Goal: Information Seeking & Learning: Learn about a topic

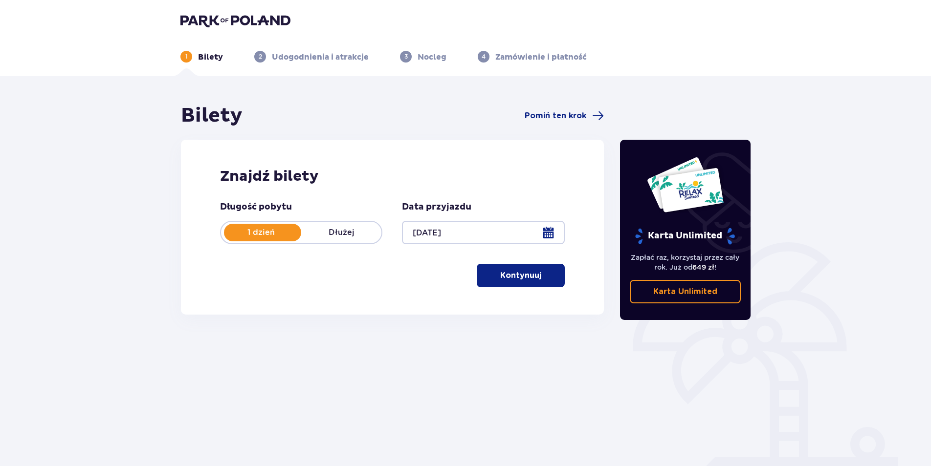
click at [516, 278] on p "Kontynuuj" at bounding box center [520, 275] width 41 height 11
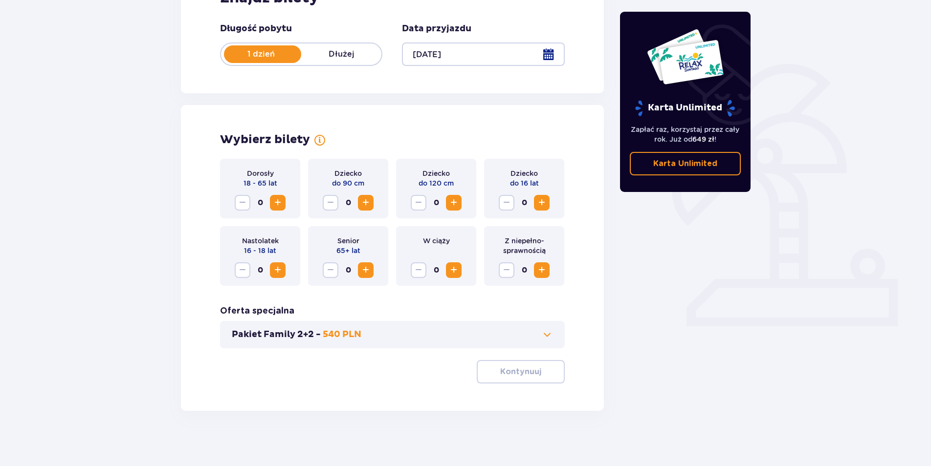
scroll to position [182, 0]
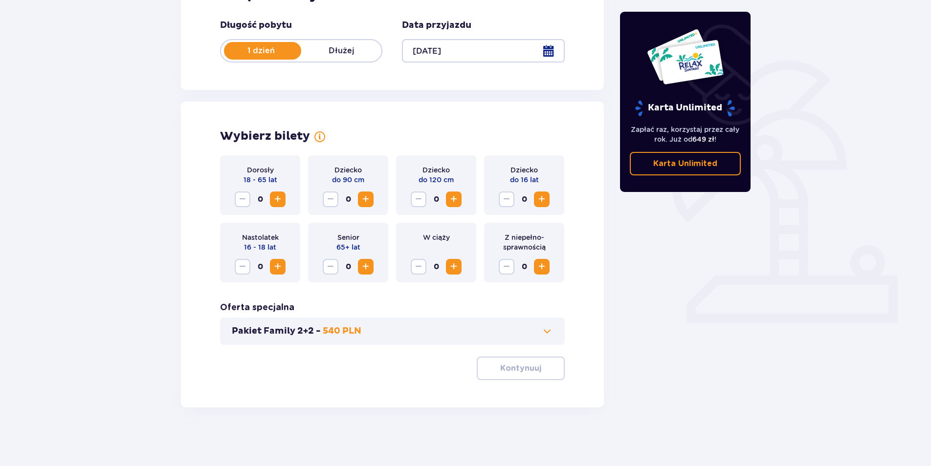
click at [278, 197] on span "Zwiększ" at bounding box center [278, 200] width 12 height 12
click at [544, 202] on span "Zwiększ" at bounding box center [542, 200] width 12 height 12
click at [543, 199] on span "Zwiększ" at bounding box center [542, 200] width 12 height 12
click at [528, 372] on p "Kontynuuj" at bounding box center [520, 368] width 41 height 11
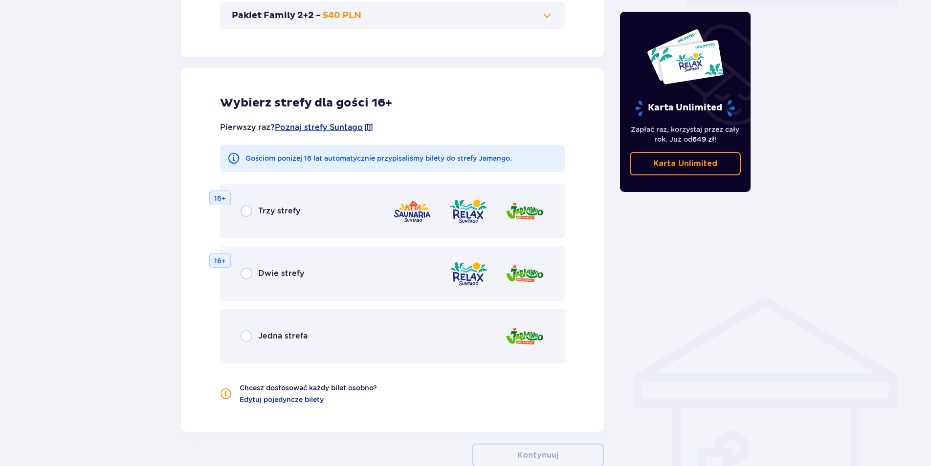
scroll to position [542, 0]
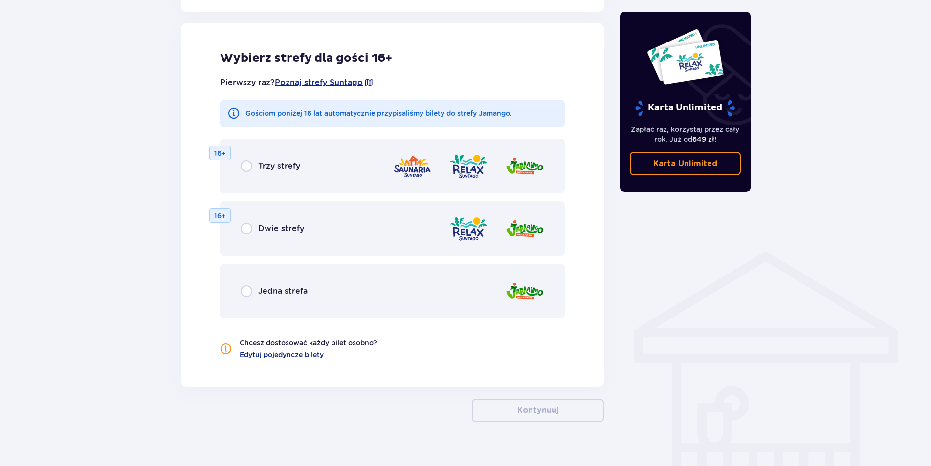
click at [247, 166] on input "radio" at bounding box center [246, 166] width 12 height 12
radio input "true"
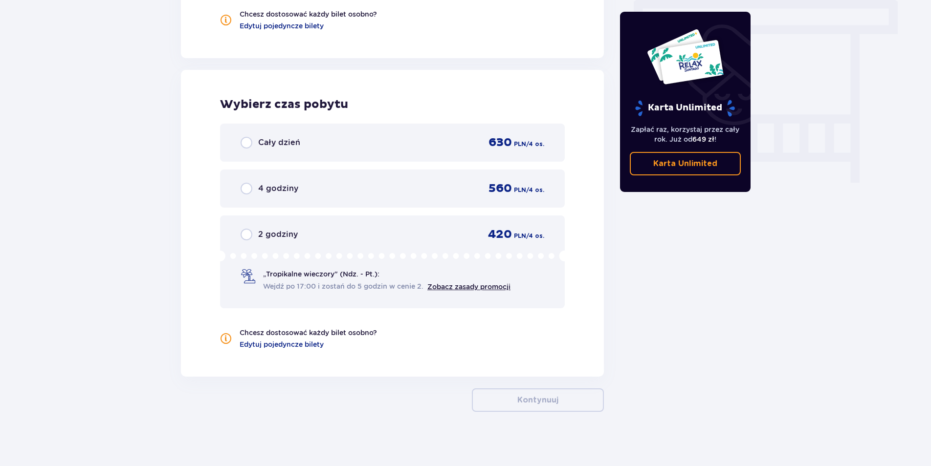
scroll to position [876, 0]
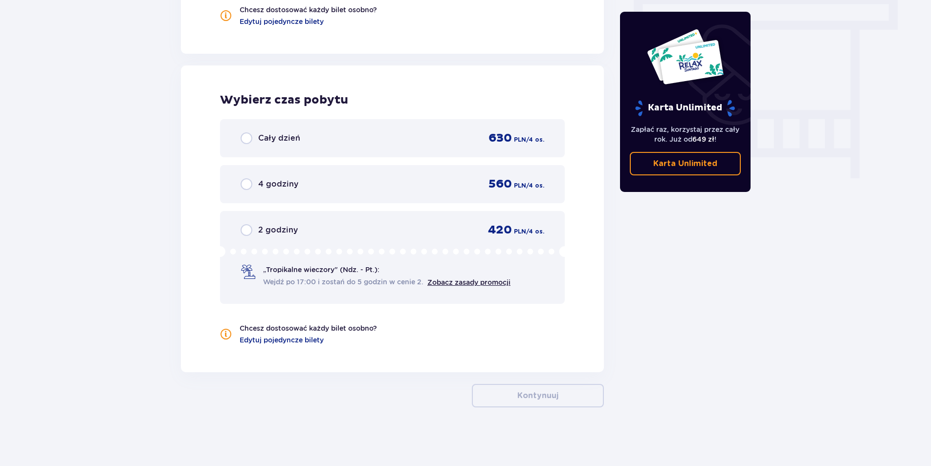
click at [248, 139] on input "radio" at bounding box center [246, 138] width 12 height 12
radio input "true"
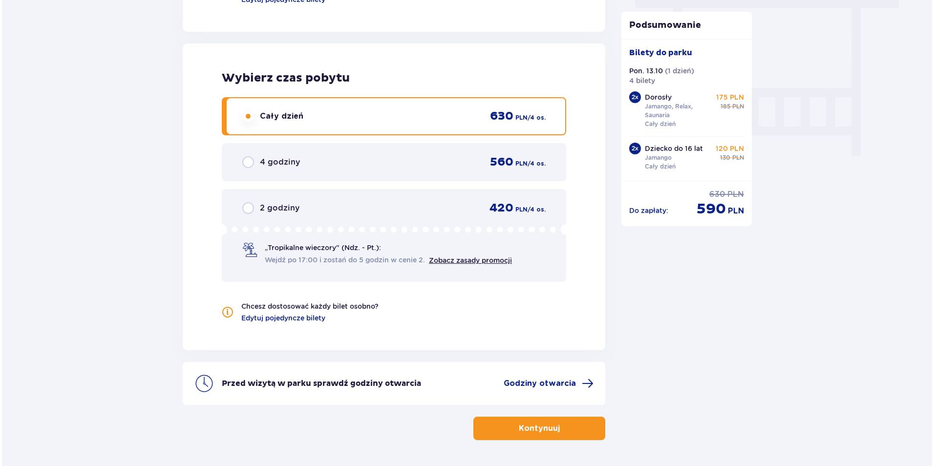
scroll to position [931, 0]
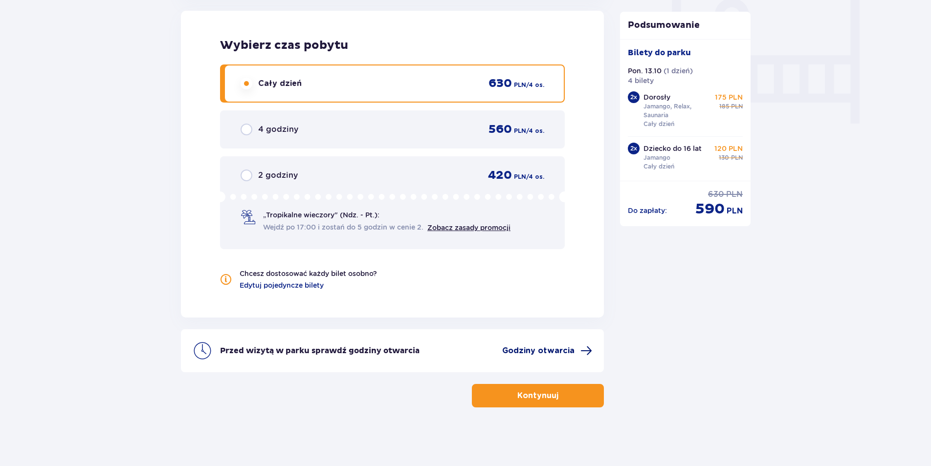
click at [575, 351] on span "Godziny otwarcia" at bounding box center [547, 351] width 90 height 12
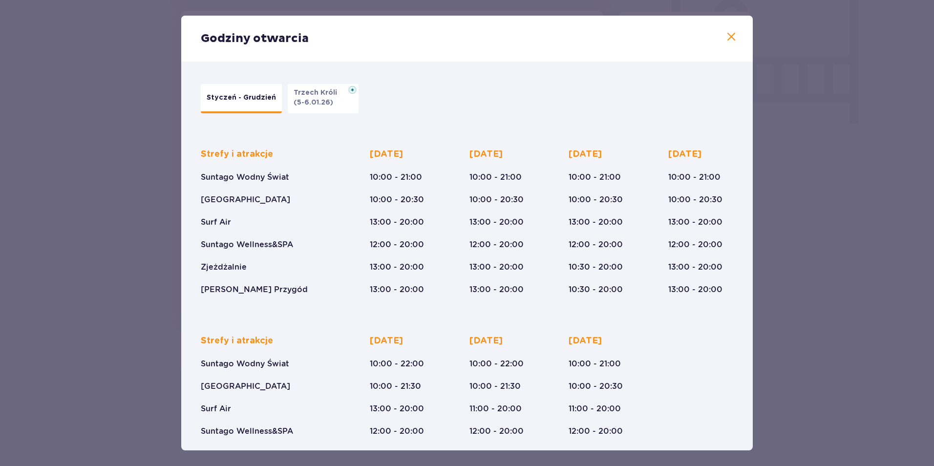
click at [728, 36] on span at bounding box center [732, 37] width 12 height 12
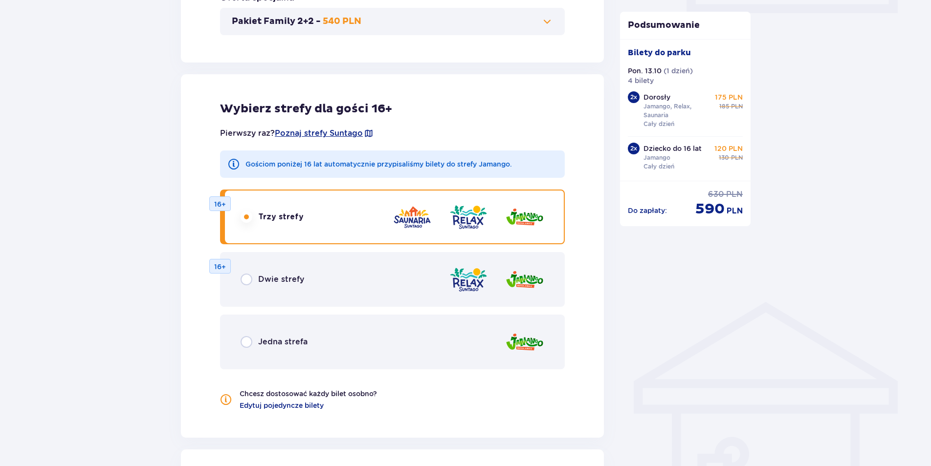
scroll to position [491, 0]
click at [474, 222] on img at bounding box center [468, 218] width 39 height 28
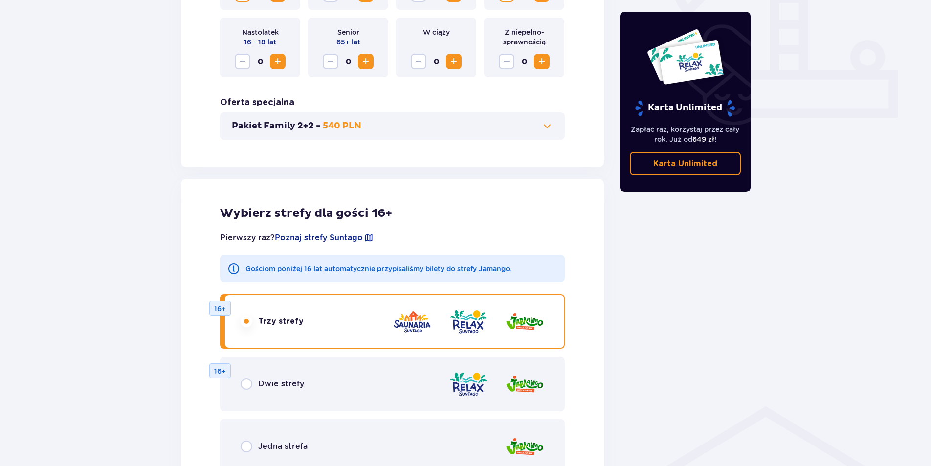
scroll to position [0, 0]
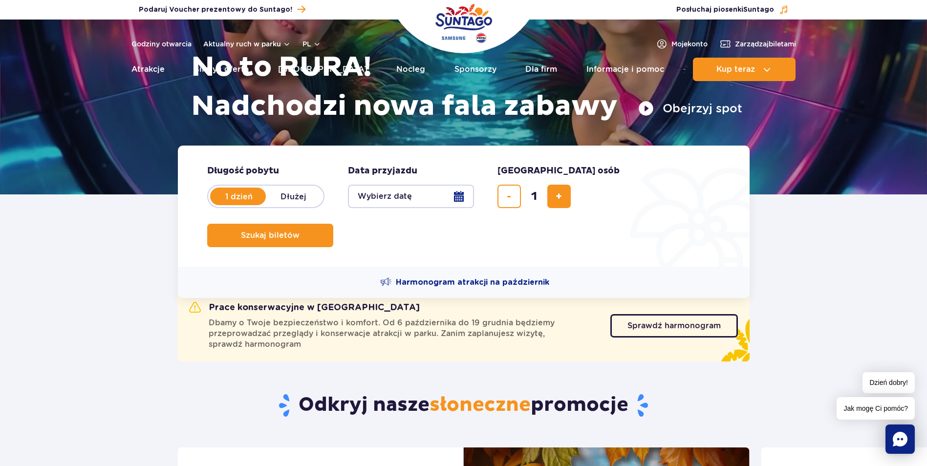
scroll to position [293, 0]
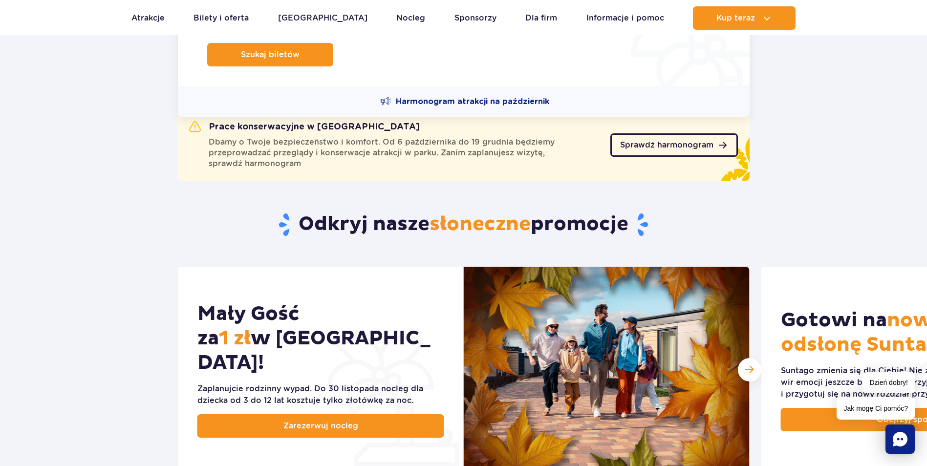
click at [655, 148] on span "Sprawdź harmonogram" at bounding box center [666, 145] width 93 height 8
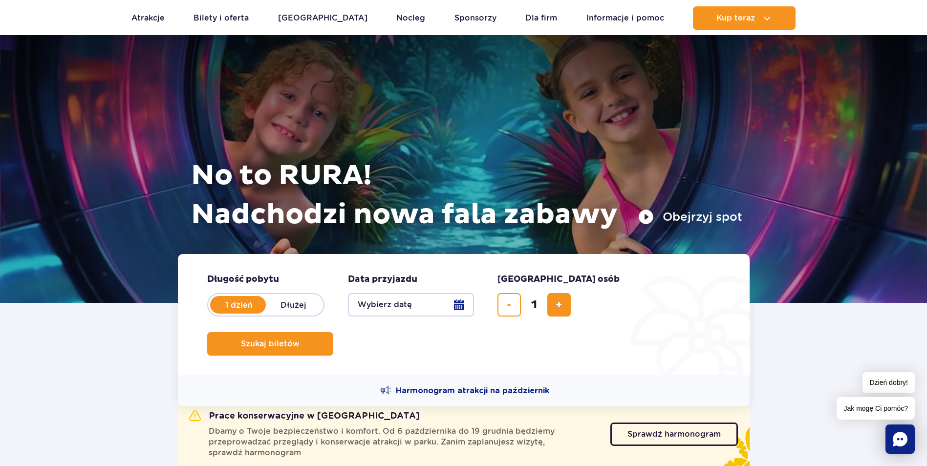
scroll to position [0, 0]
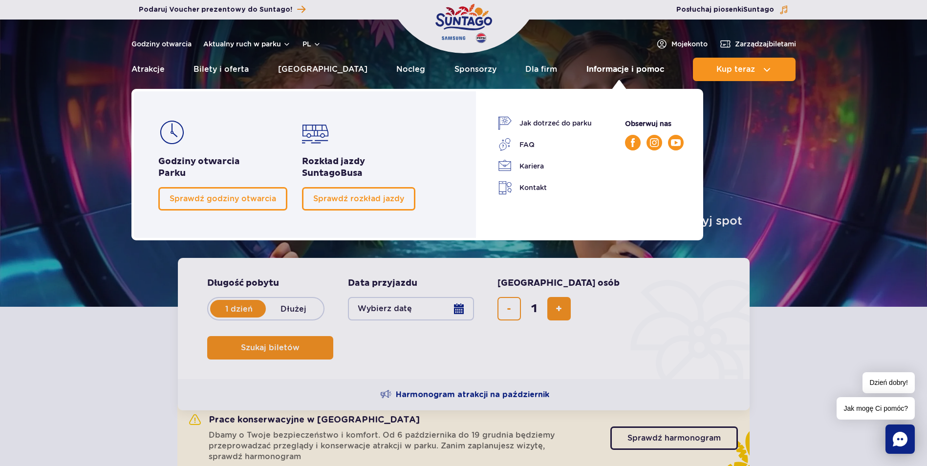
click at [602, 68] on link "Informacje i pomoc" at bounding box center [625, 69] width 78 height 23
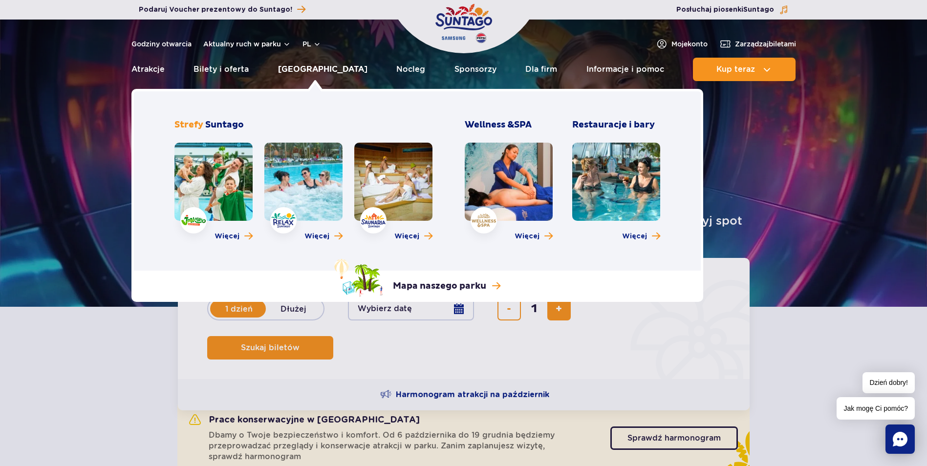
click at [314, 70] on link "[GEOGRAPHIC_DATA]" at bounding box center [322, 69] width 89 height 23
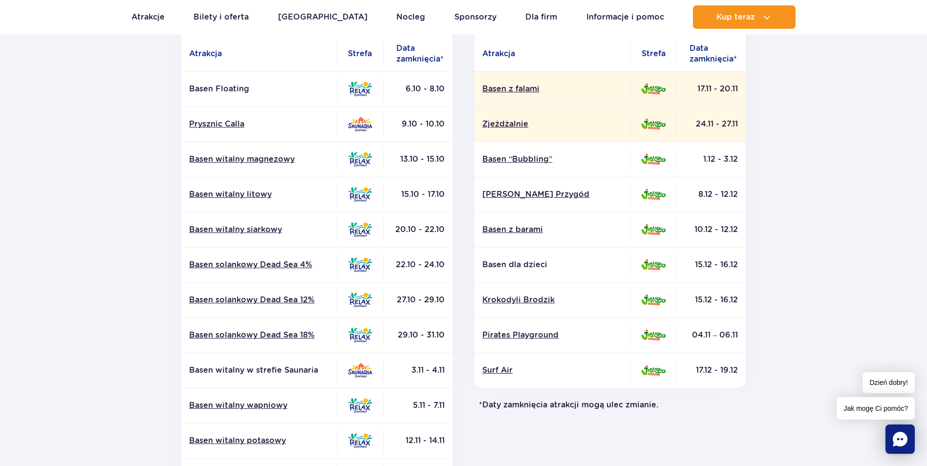
scroll to position [195, 0]
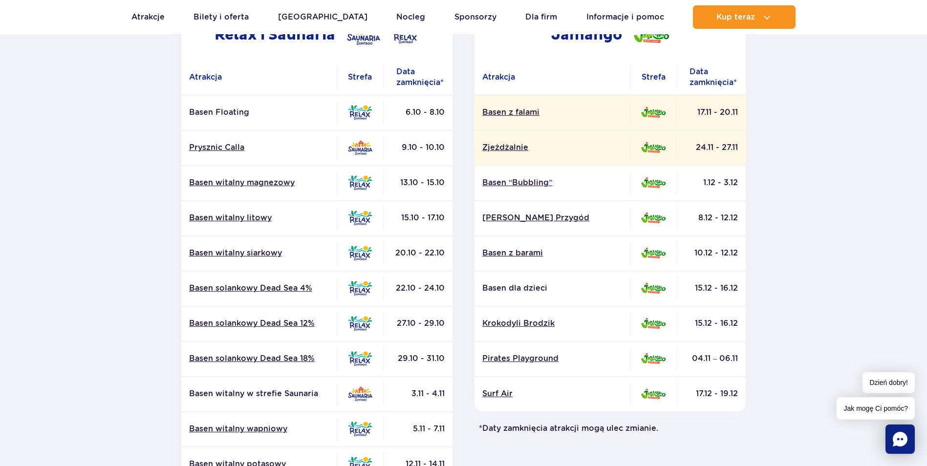
drag, startPoint x: 406, startPoint y: 110, endPoint x: 444, endPoint y: 112, distance: 37.7
click at [444, 112] on td "6.10 - 8.10" at bounding box center [418, 112] width 69 height 35
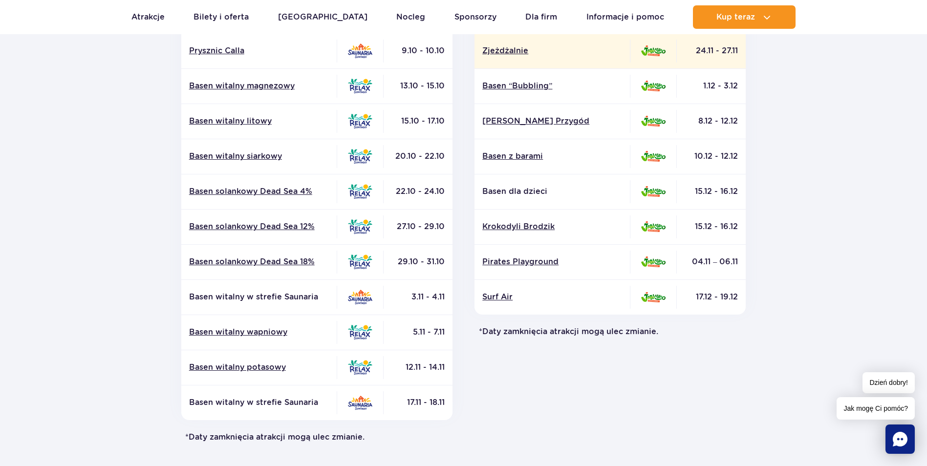
scroll to position [293, 0]
drag, startPoint x: 526, startPoint y: 324, endPoint x: 680, endPoint y: 332, distance: 154.1
click at [680, 332] on div "Jamango Atrakcja Strefa Data zamknięcia* Basen z falami Zjeżdżalnie Surf Air" at bounding box center [611, 177] width 294 height 529
drag, startPoint x: 680, startPoint y: 332, endPoint x: 574, endPoint y: 375, distance: 114.4
click at [574, 375] on div "Jamango Atrakcja Strefa Data zamknięcia* Basen z falami Zjeżdżalnie Surf Air" at bounding box center [611, 177] width 294 height 529
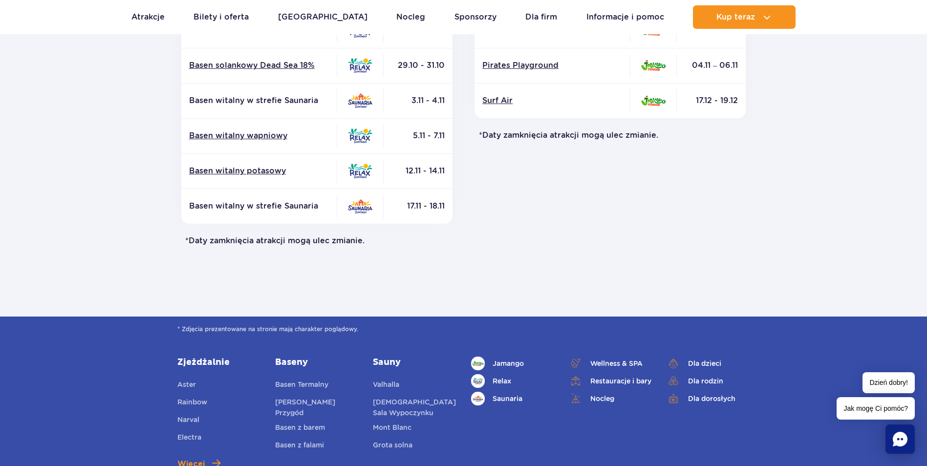
scroll to position [0, 0]
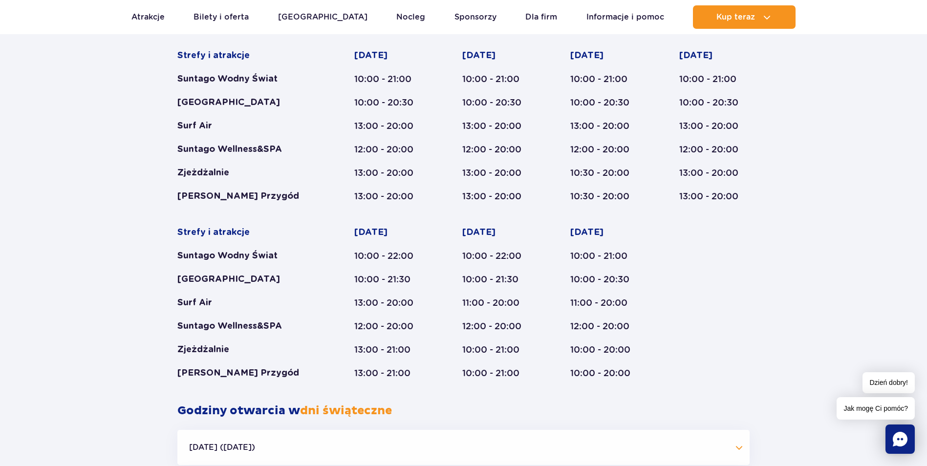
scroll to position [391, 0]
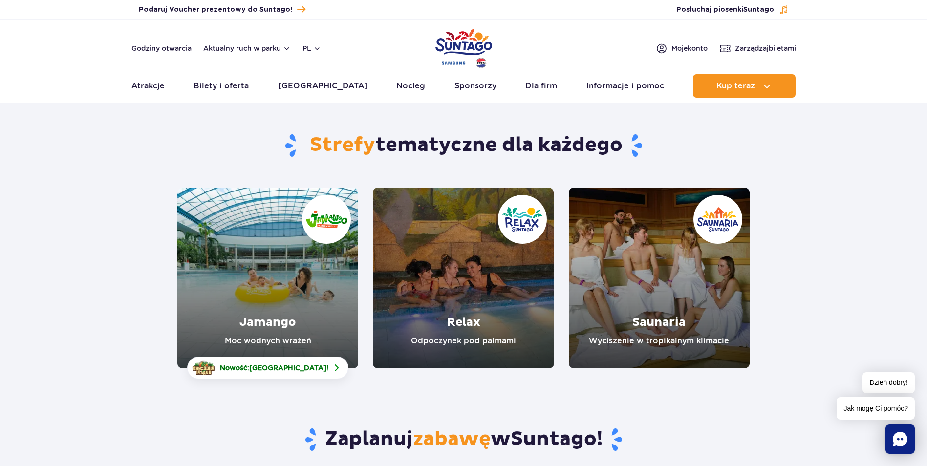
click at [497, 284] on link "Relax" at bounding box center [463, 278] width 181 height 181
click at [274, 320] on link "Jamango" at bounding box center [267, 278] width 181 height 181
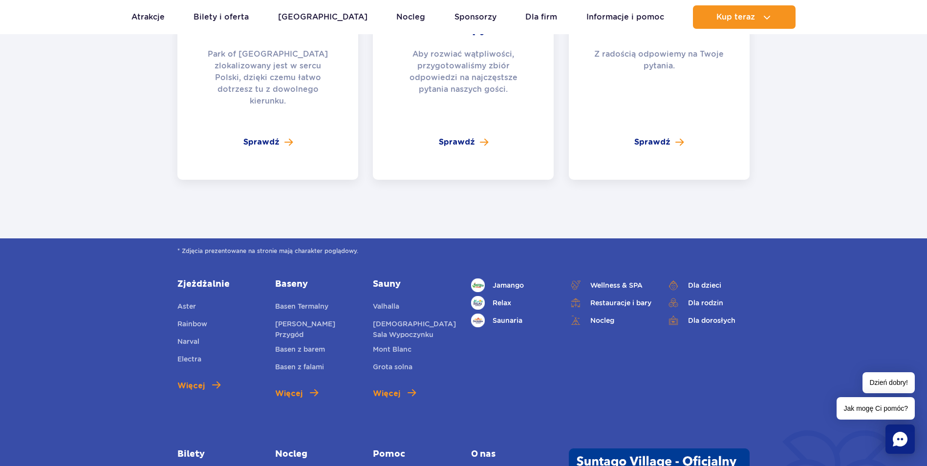
scroll to position [2297, 0]
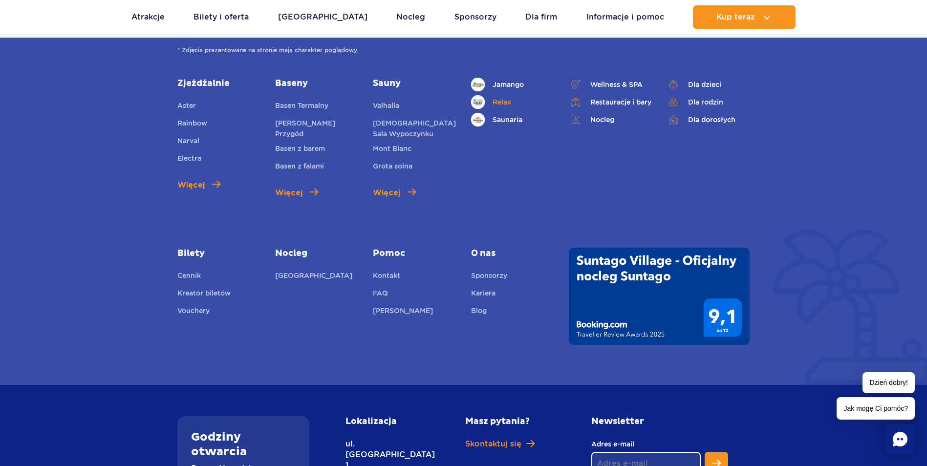
click at [503, 95] on link "Relax" at bounding box center [512, 102] width 83 height 14
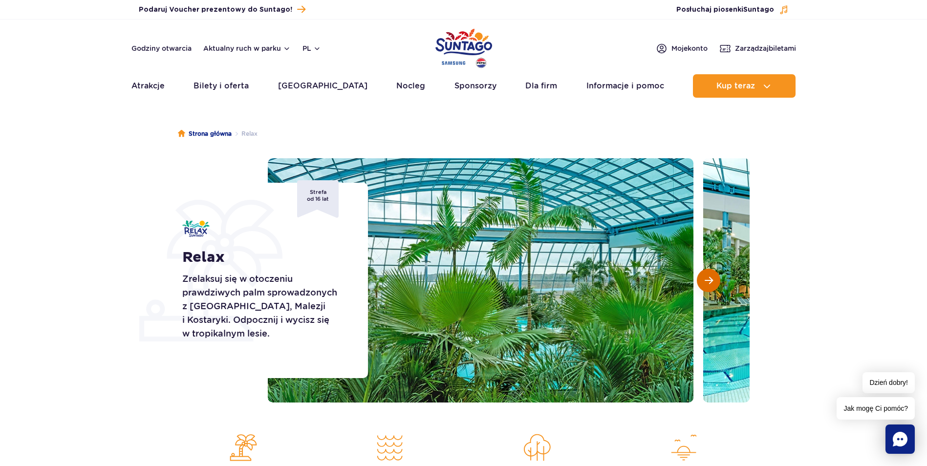
click at [709, 284] on span "Następny slajd" at bounding box center [709, 280] width 8 height 9
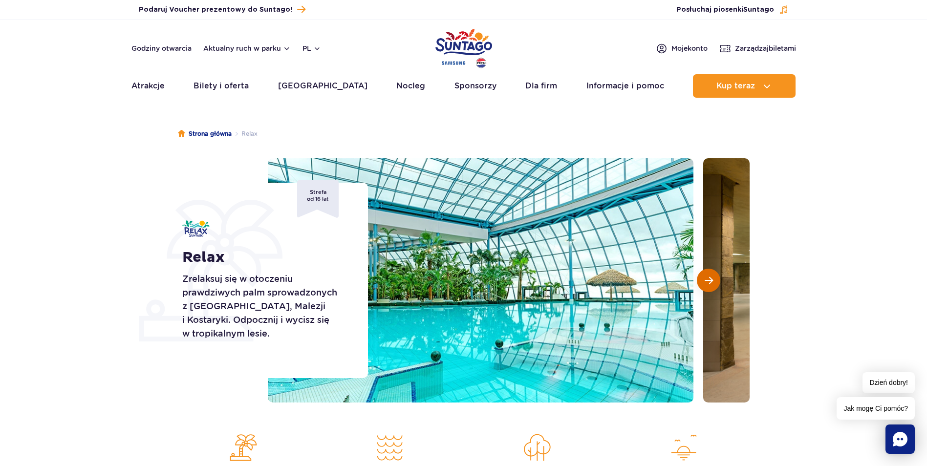
click at [709, 284] on span "Następny slajd" at bounding box center [709, 280] width 8 height 9
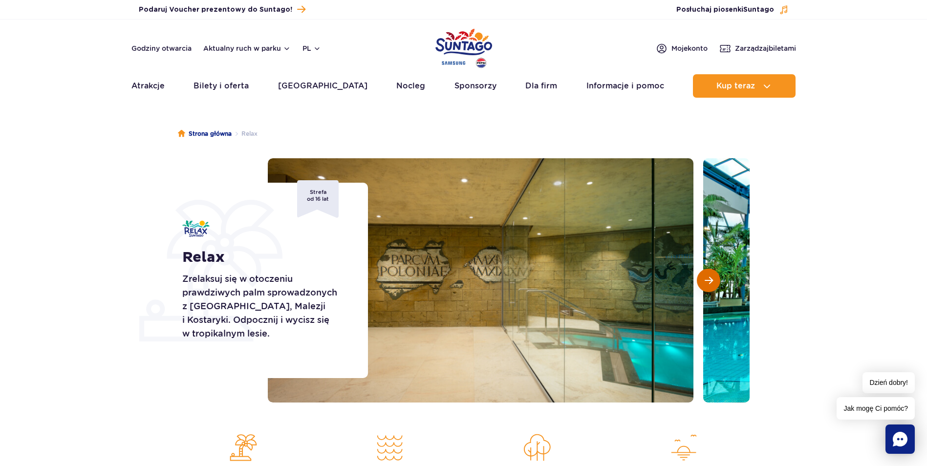
click at [709, 284] on span "Następny slajd" at bounding box center [709, 280] width 8 height 9
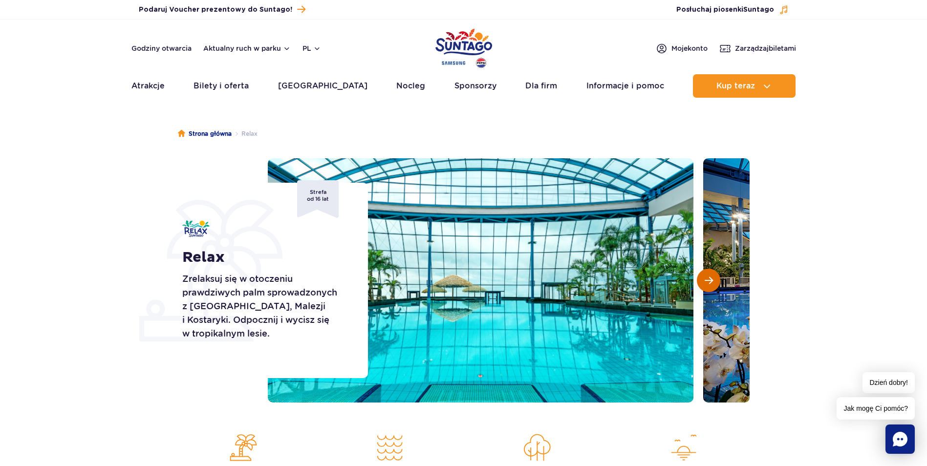
click at [709, 284] on span "Następny slajd" at bounding box center [709, 280] width 8 height 9
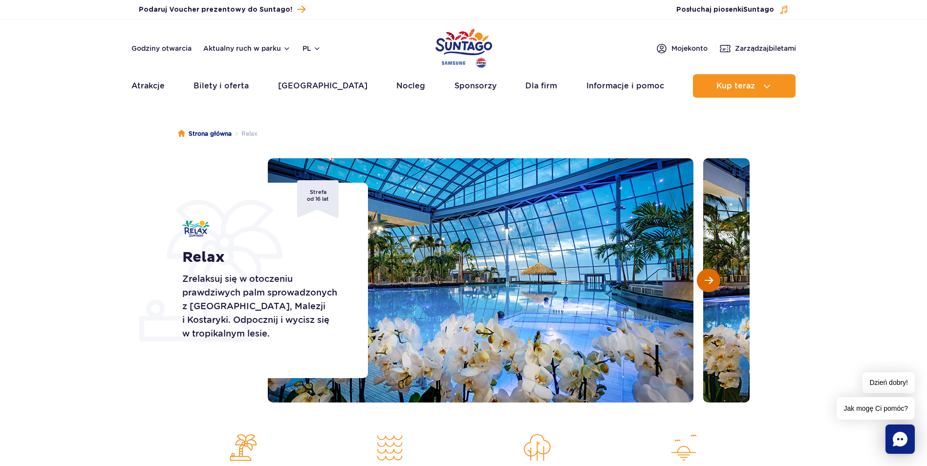
click at [709, 284] on span "Następny slajd" at bounding box center [709, 280] width 8 height 9
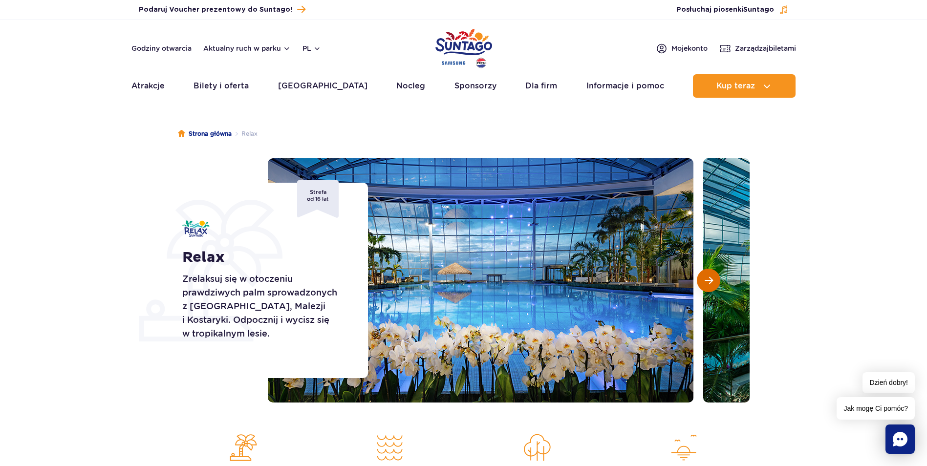
click at [709, 284] on span "Następny slajd" at bounding box center [709, 280] width 8 height 9
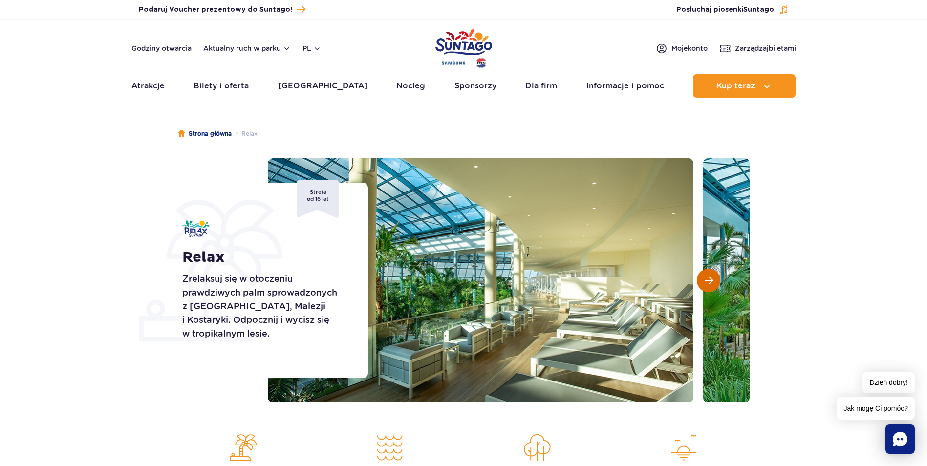
click at [709, 284] on span "Następny slajd" at bounding box center [709, 280] width 8 height 9
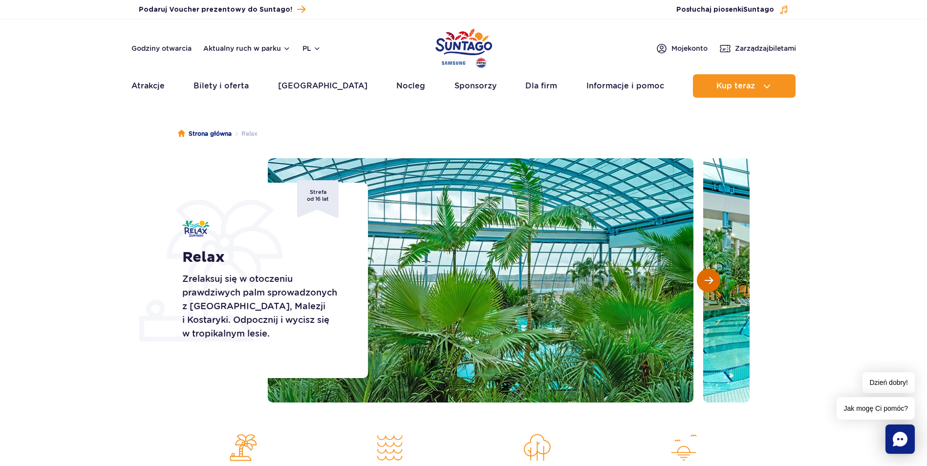
click at [709, 284] on span "Następny slajd" at bounding box center [709, 280] width 8 height 9
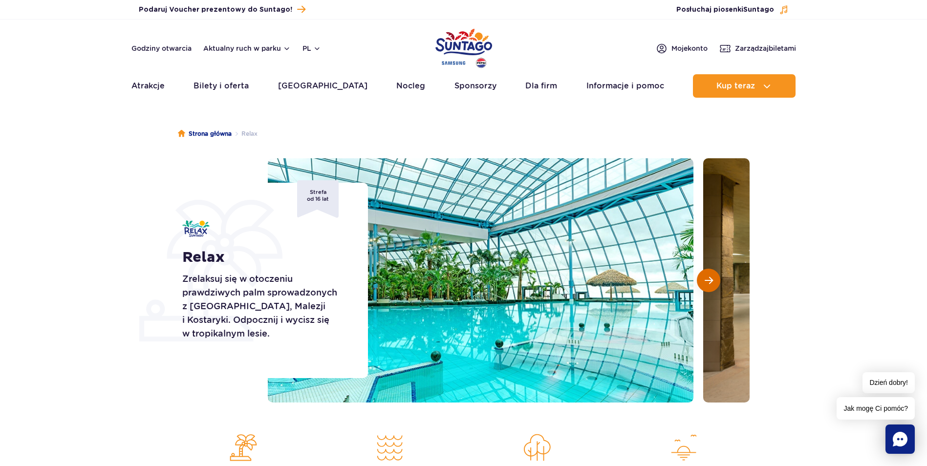
click at [709, 284] on span "Następny slajd" at bounding box center [709, 280] width 8 height 9
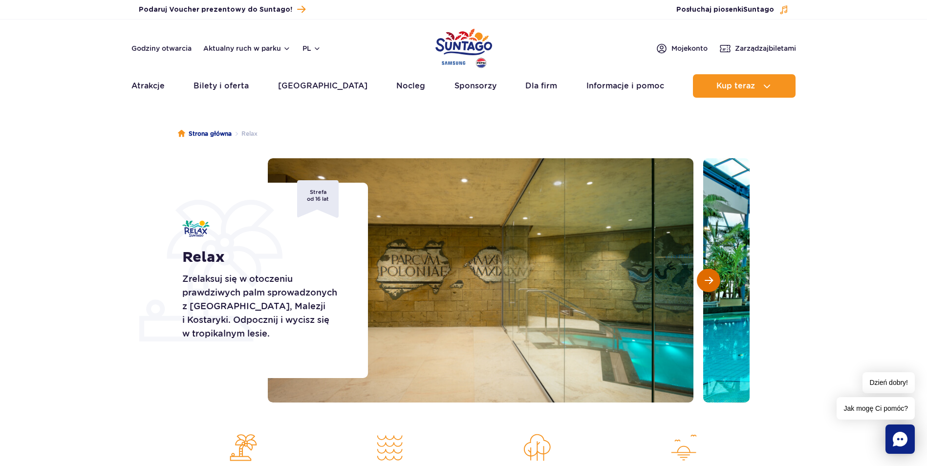
click at [709, 284] on span "Następny slajd" at bounding box center [709, 280] width 8 height 9
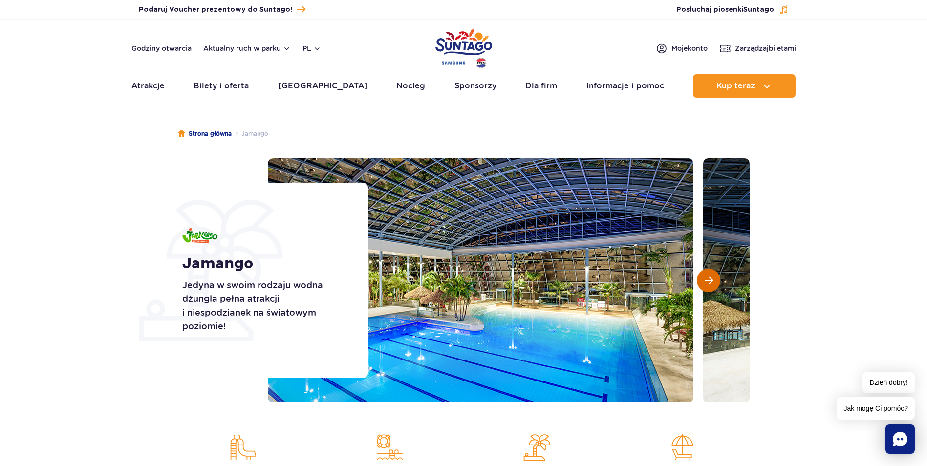
click at [711, 281] on span "Następny slajd" at bounding box center [709, 280] width 8 height 9
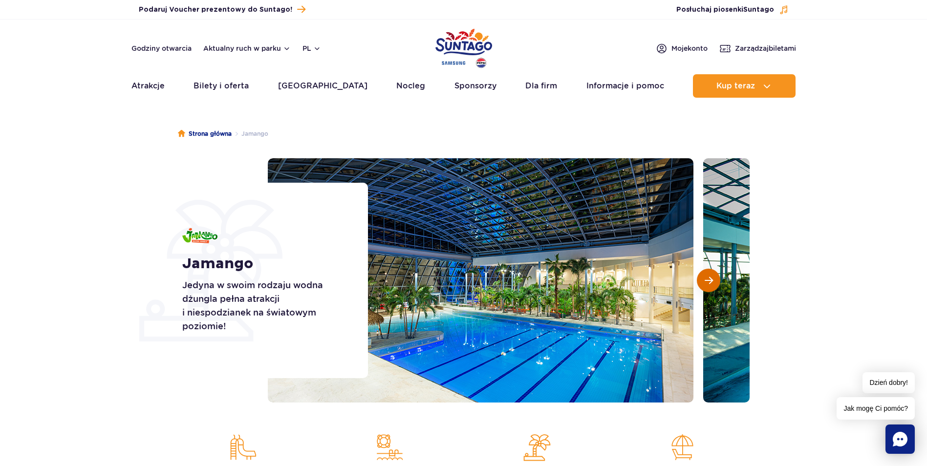
click at [711, 281] on span "Następny slajd" at bounding box center [709, 280] width 8 height 9
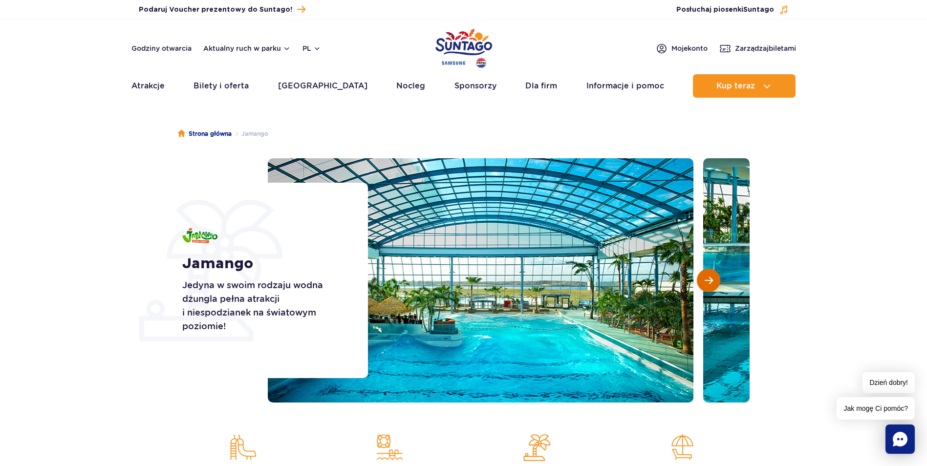
click at [711, 281] on span "Następny slajd" at bounding box center [709, 280] width 8 height 9
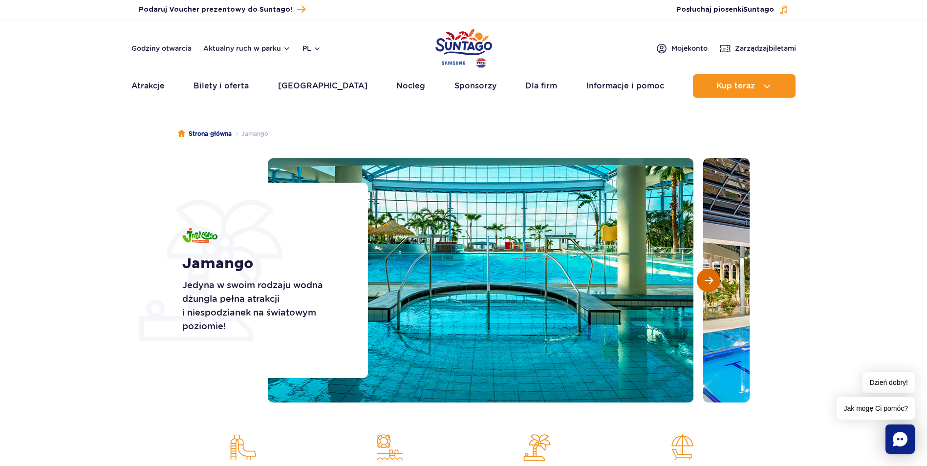
click at [711, 281] on span "Następny slajd" at bounding box center [709, 280] width 8 height 9
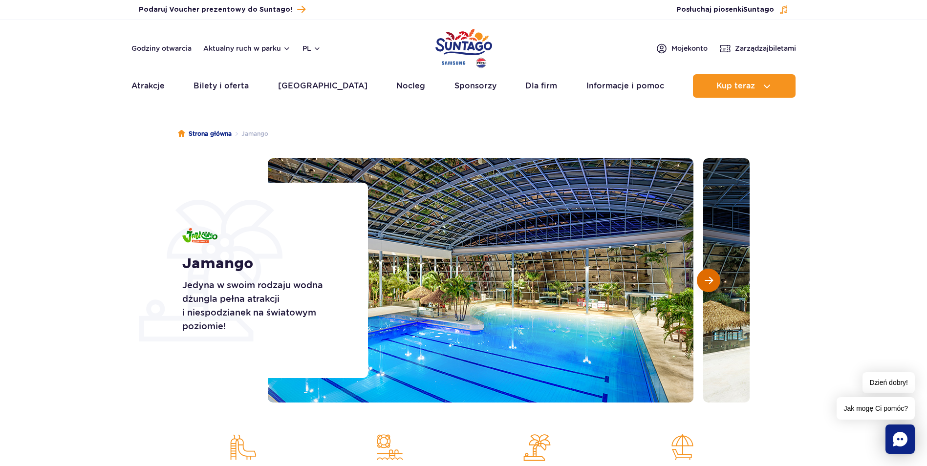
click at [711, 281] on span "Następny slajd" at bounding box center [709, 280] width 8 height 9
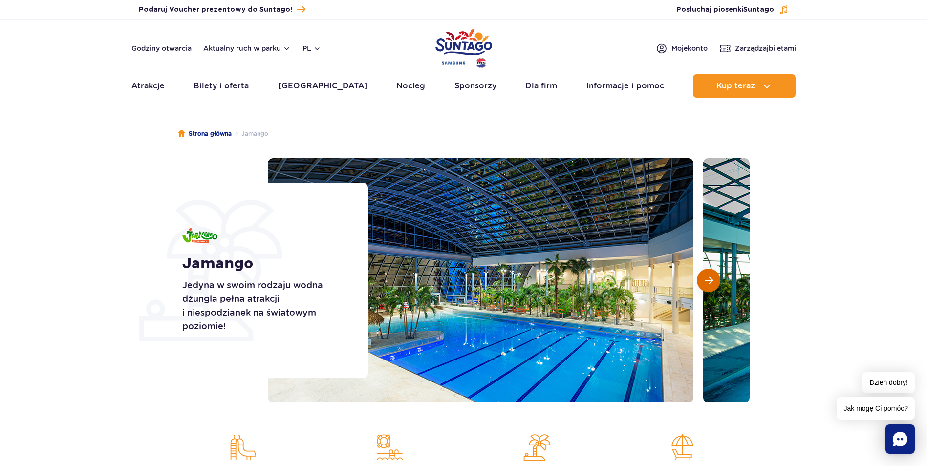
click at [711, 281] on span "Następny slajd" at bounding box center [709, 280] width 8 height 9
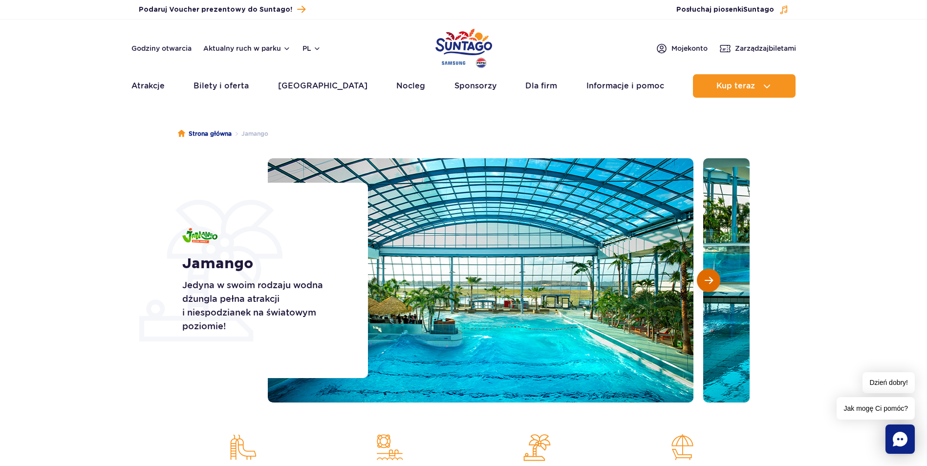
click at [711, 281] on span "Następny slajd" at bounding box center [709, 280] width 8 height 9
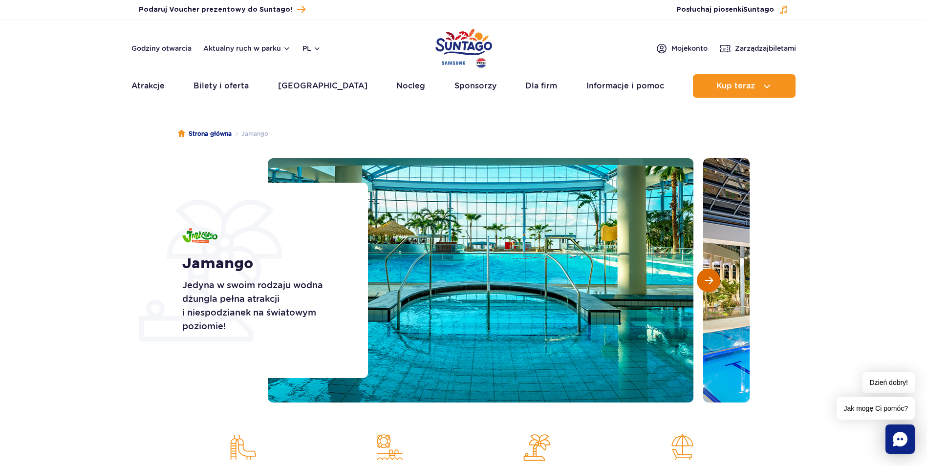
click at [711, 281] on span "Następny slajd" at bounding box center [709, 280] width 8 height 9
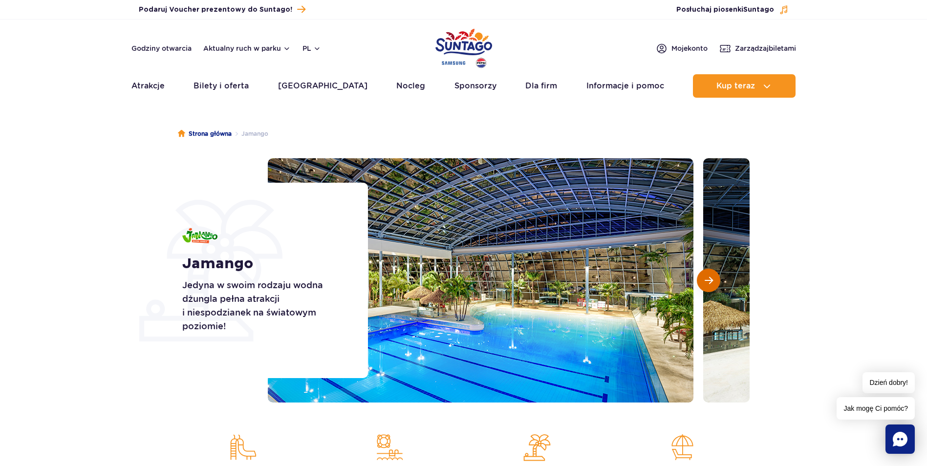
click at [711, 281] on span "Następny slajd" at bounding box center [709, 280] width 8 height 9
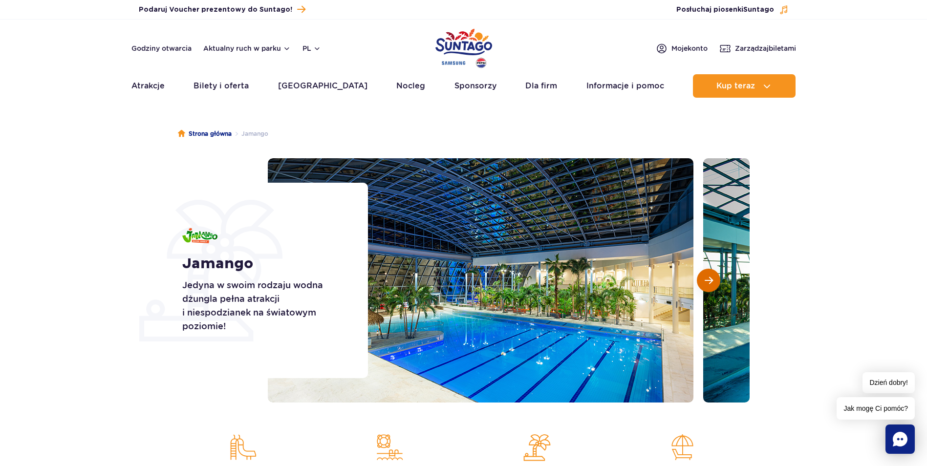
click at [711, 281] on span "Następny slajd" at bounding box center [709, 280] width 8 height 9
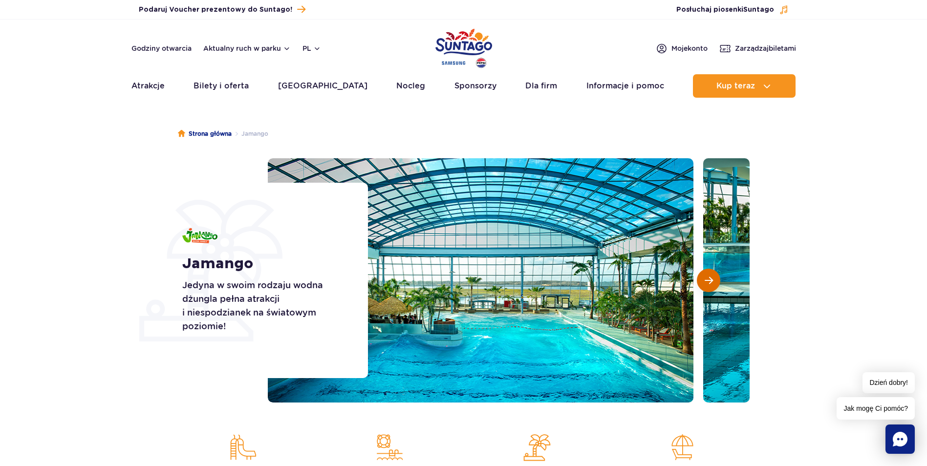
click at [711, 281] on span "Następny slajd" at bounding box center [709, 280] width 8 height 9
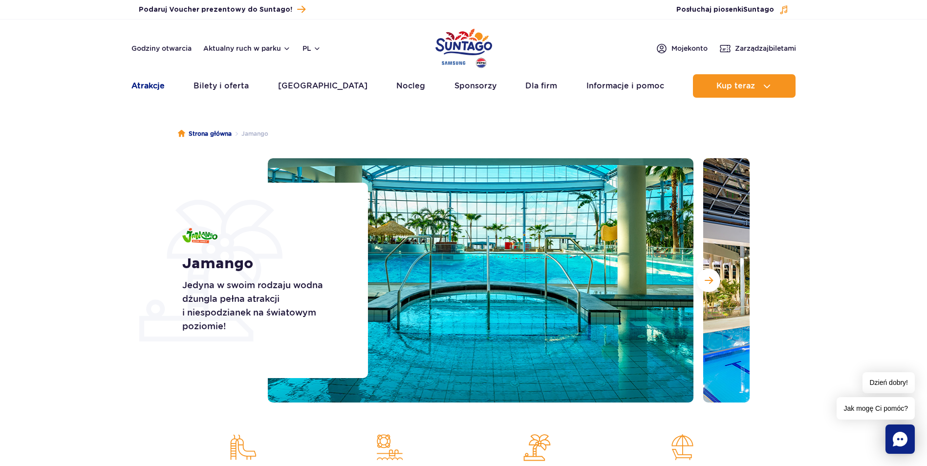
click at [131, 88] on link "Atrakcje" at bounding box center [147, 85] width 33 height 23
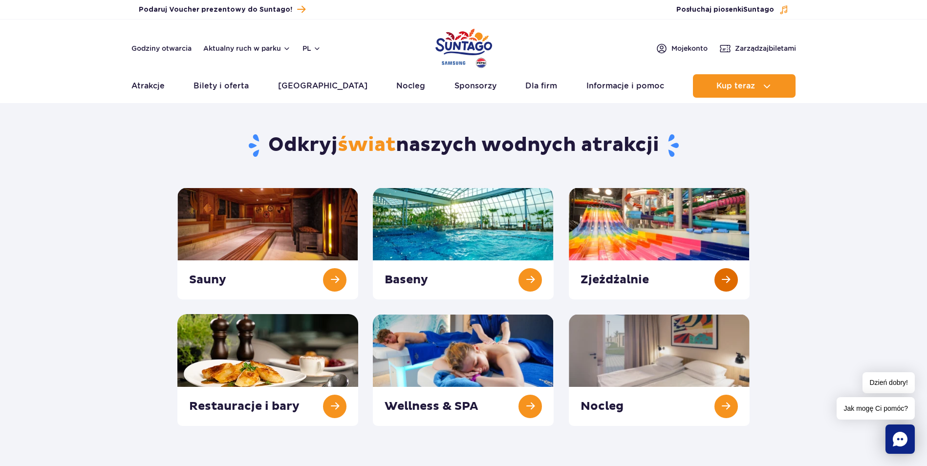
click at [623, 238] on link at bounding box center [659, 244] width 181 height 112
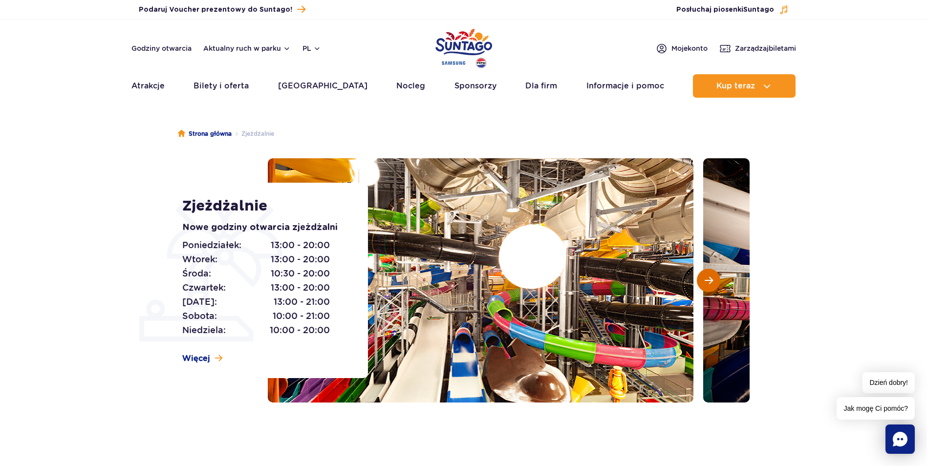
click at [711, 281] on span "Następny slajd" at bounding box center [709, 280] width 8 height 9
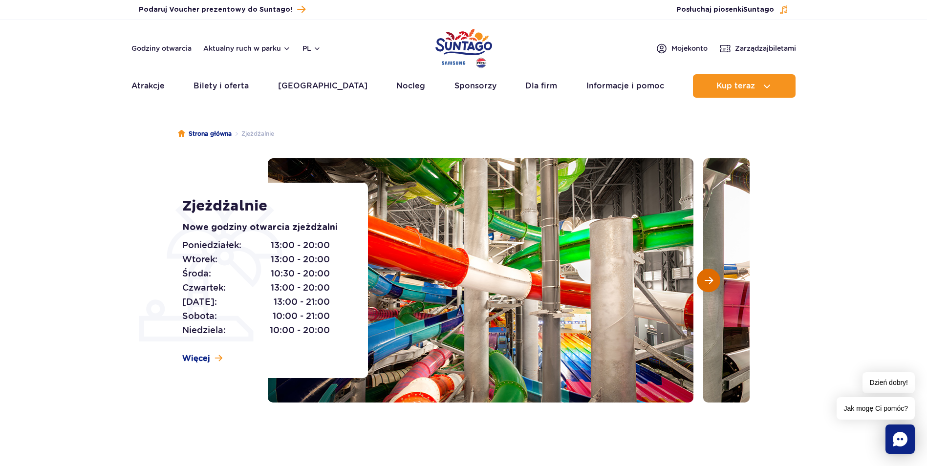
click at [711, 281] on span "Następny slajd" at bounding box center [709, 280] width 8 height 9
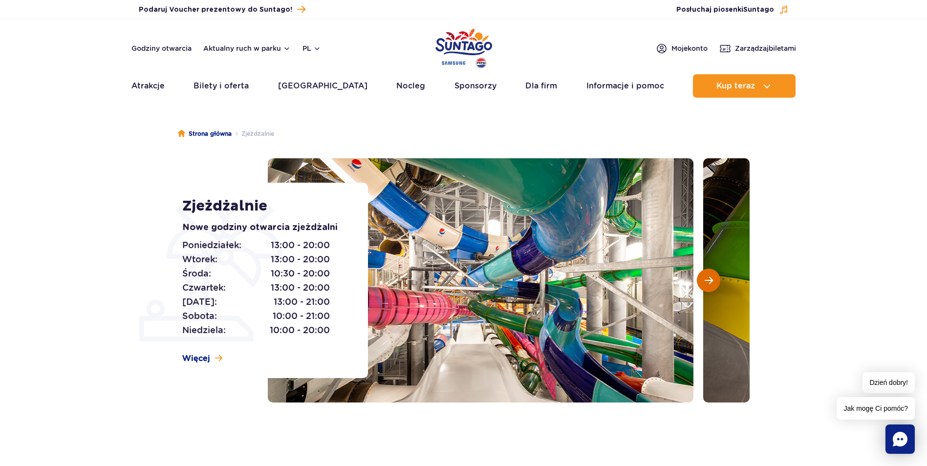
click at [711, 281] on span "Następny slajd" at bounding box center [709, 280] width 8 height 9
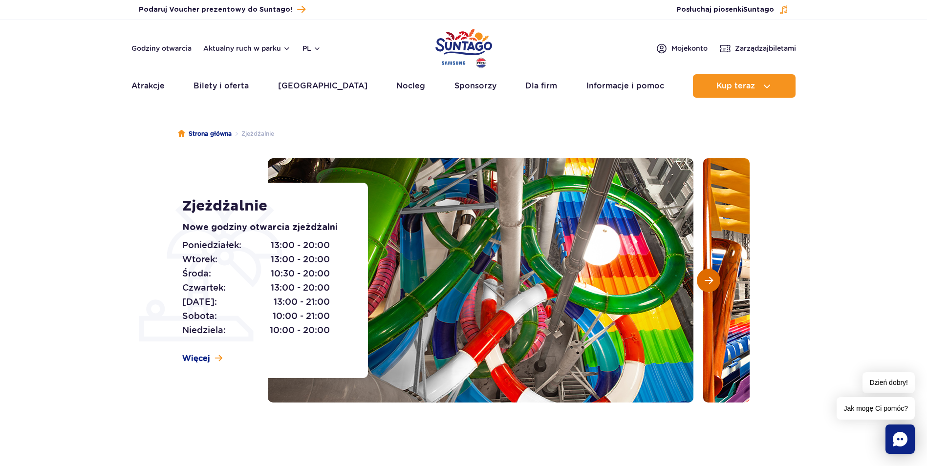
click at [711, 281] on span "Następny slajd" at bounding box center [709, 280] width 8 height 9
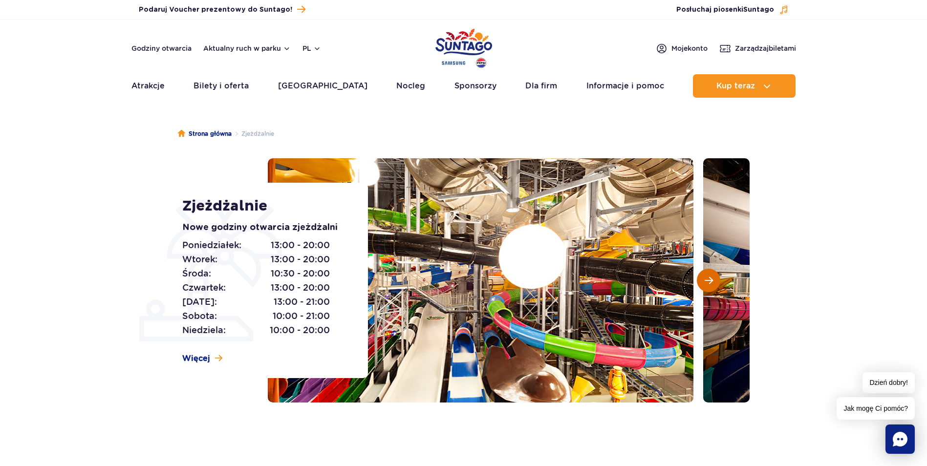
click at [711, 281] on span "Następny slajd" at bounding box center [709, 280] width 8 height 9
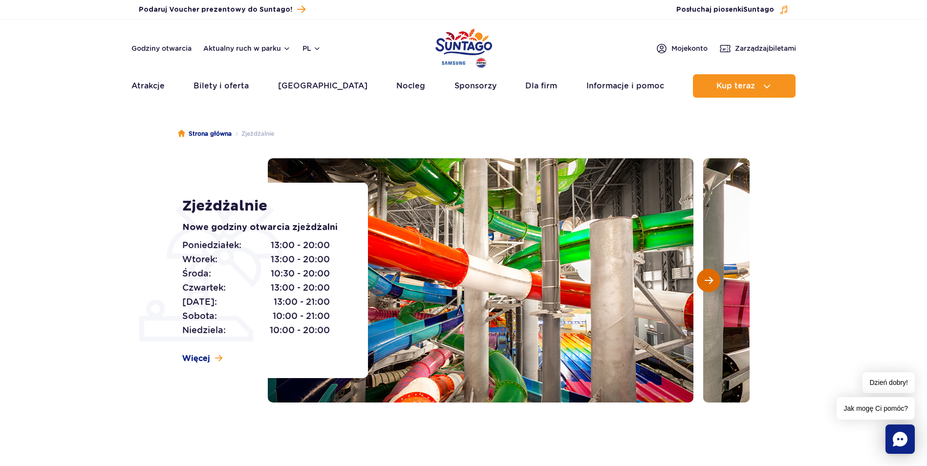
click at [711, 281] on span "Następny slajd" at bounding box center [709, 280] width 8 height 9
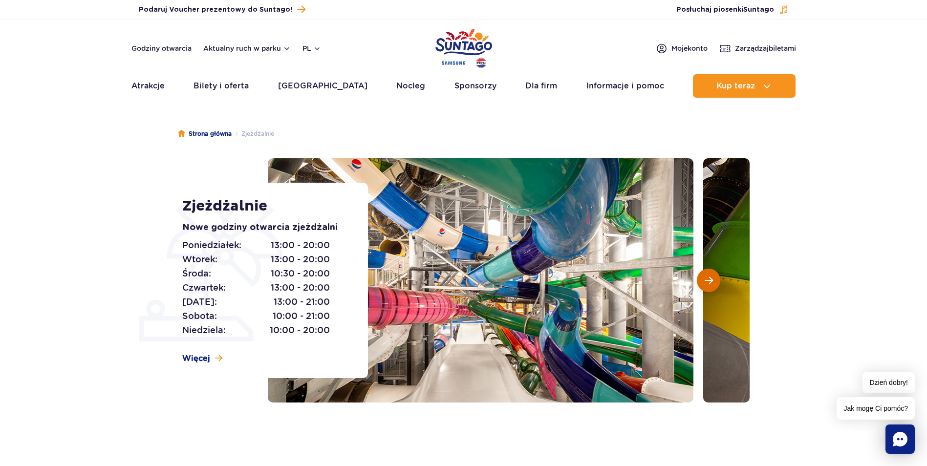
click at [711, 281] on span "Następny slajd" at bounding box center [709, 280] width 8 height 9
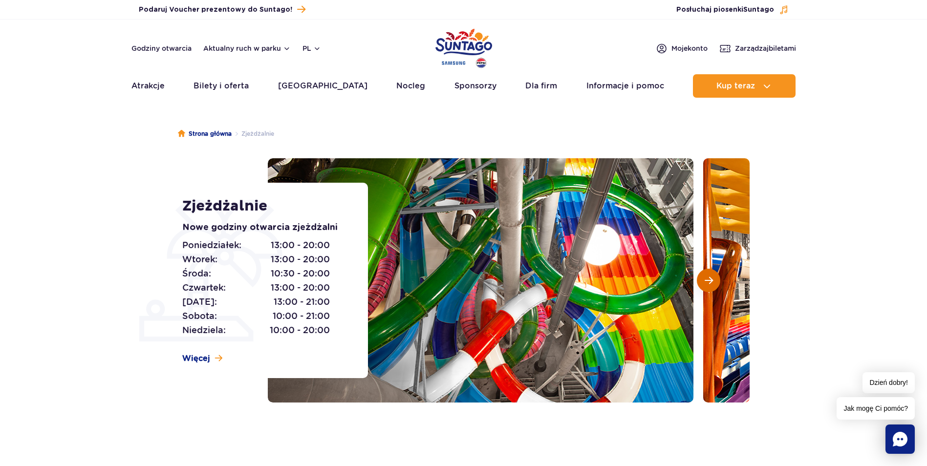
click at [711, 281] on span "Następny slajd" at bounding box center [709, 280] width 8 height 9
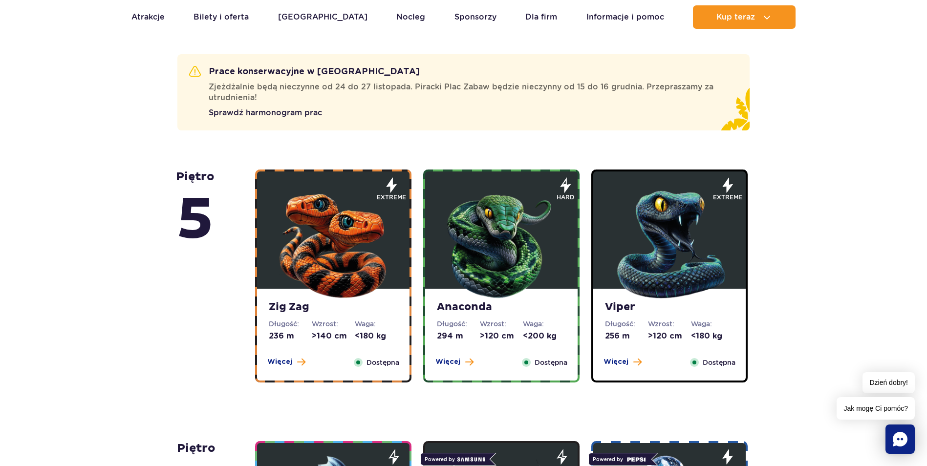
scroll to position [538, 0]
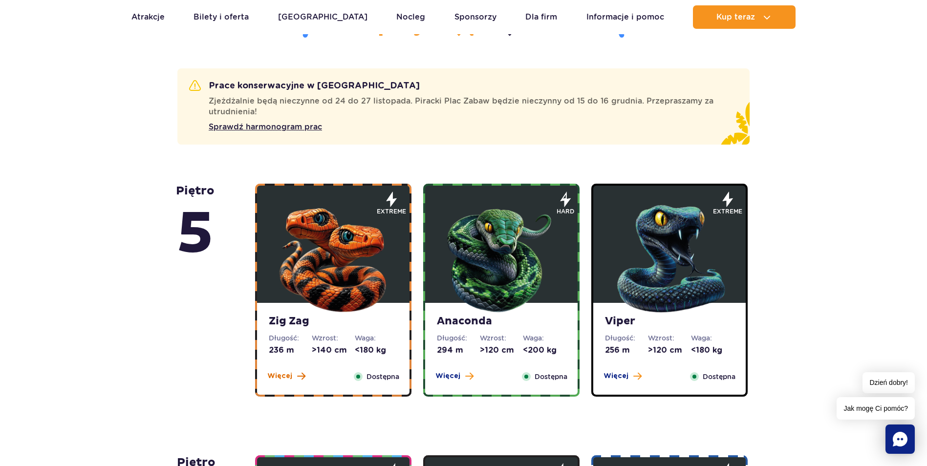
click at [298, 377] on span at bounding box center [301, 376] width 8 height 9
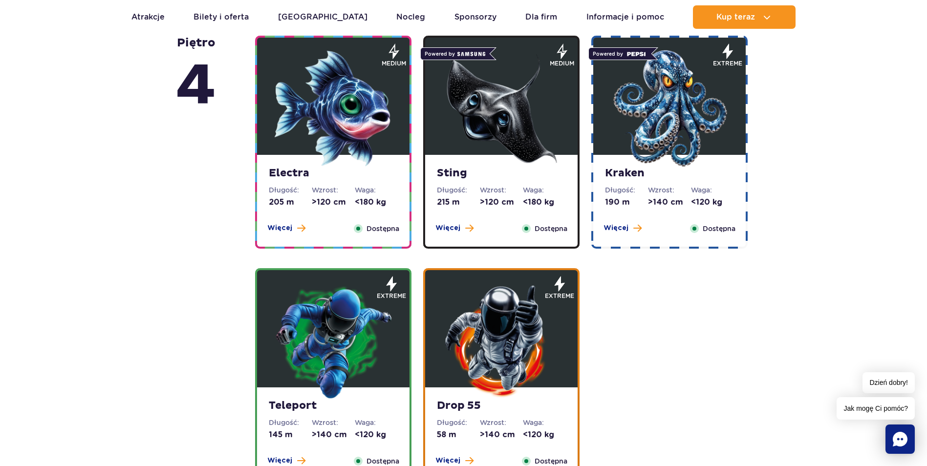
scroll to position [1289, 0]
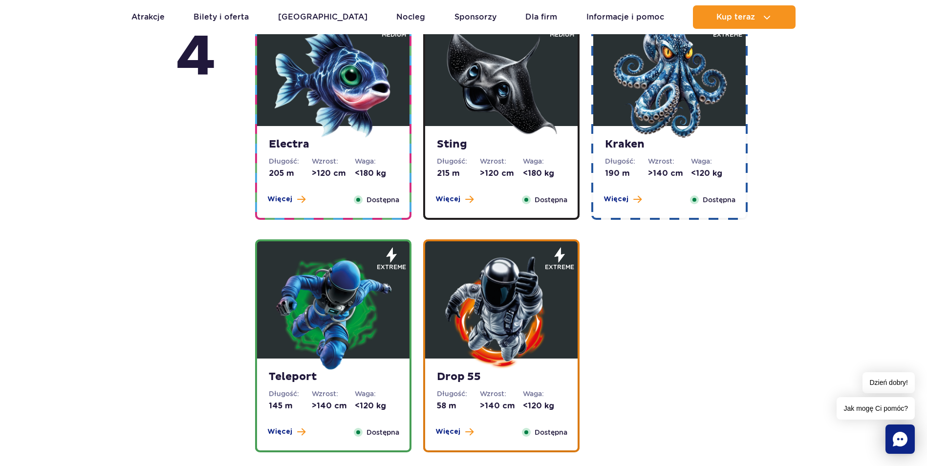
click at [325, 363] on img at bounding box center [333, 312] width 117 height 117
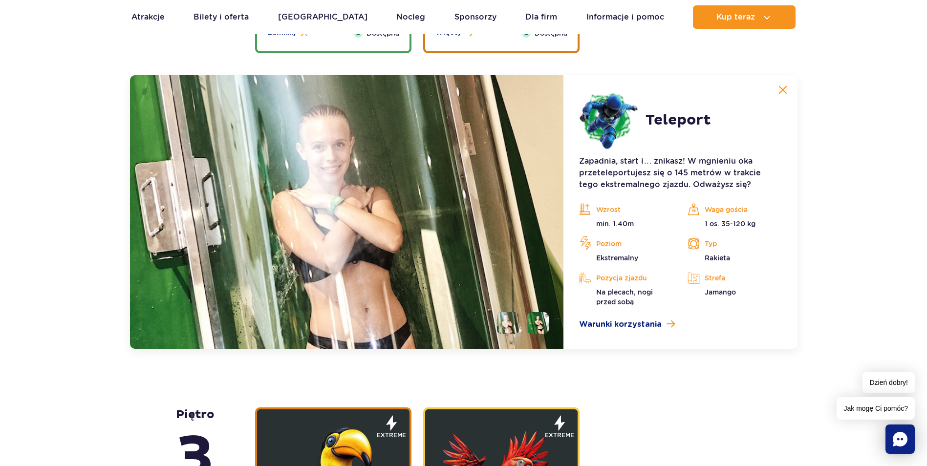
scroll to position [1402, 0]
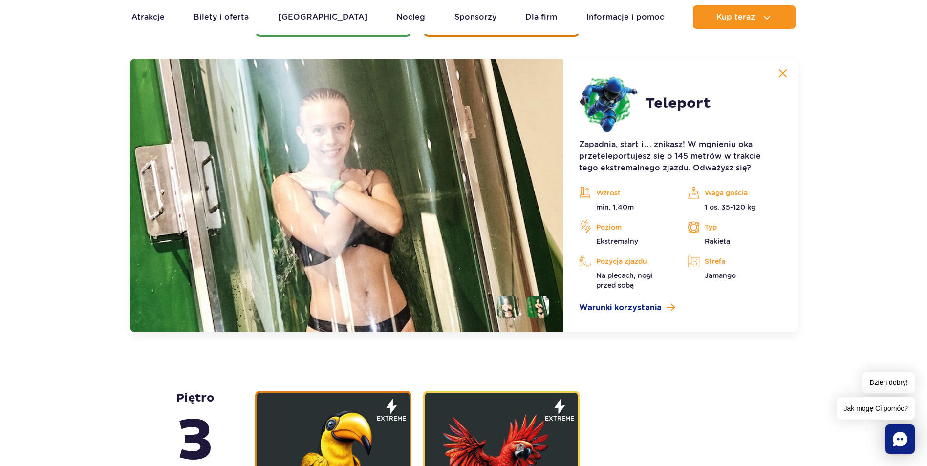
click at [536, 303] on li at bounding box center [538, 307] width 22 height 22
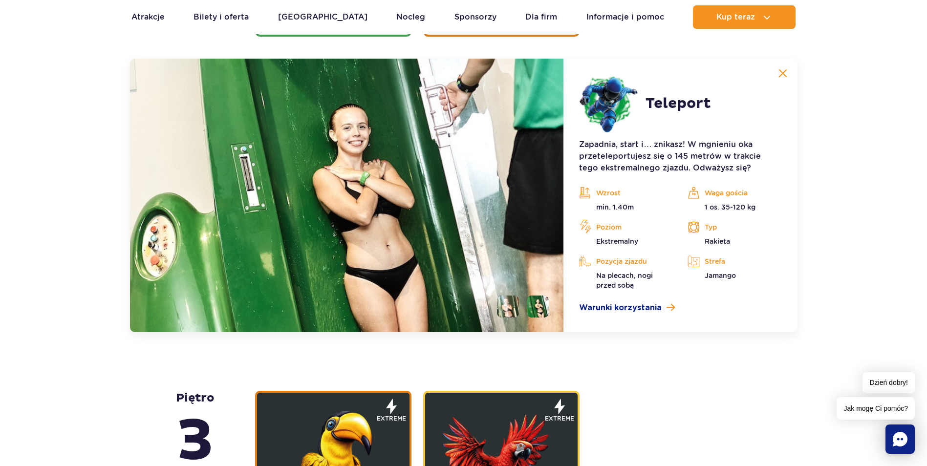
click at [511, 304] on li at bounding box center [508, 307] width 22 height 22
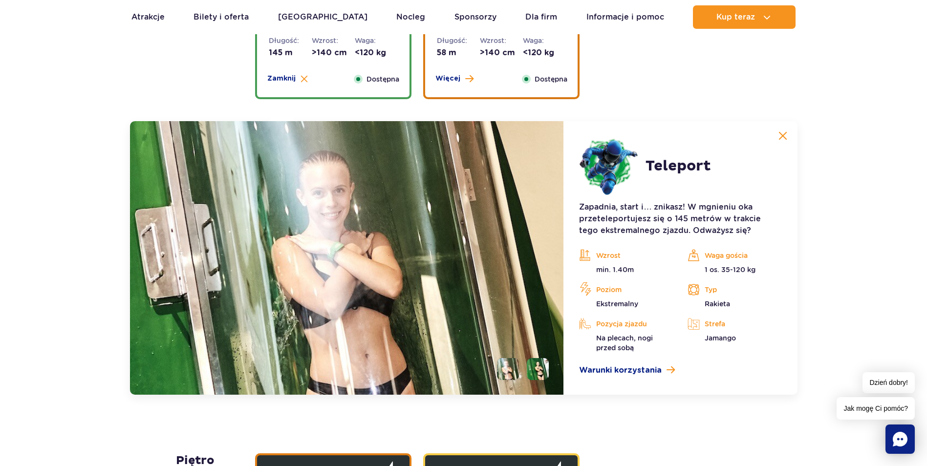
scroll to position [1353, 0]
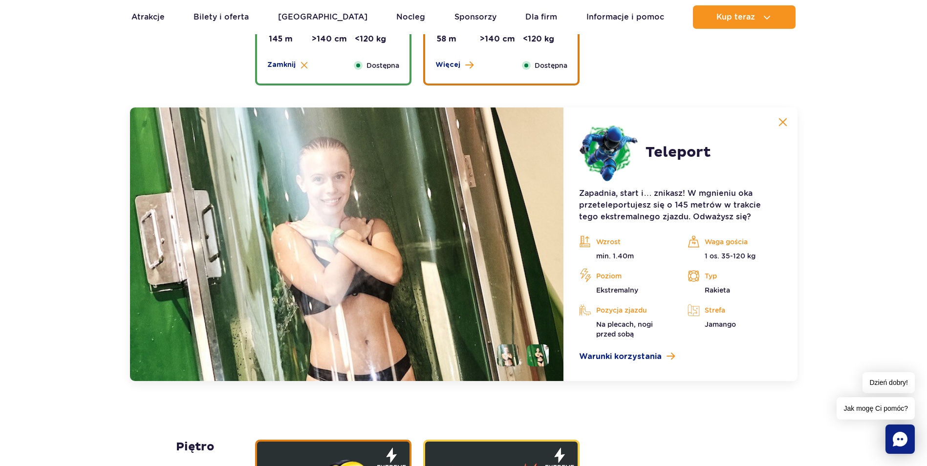
click at [509, 354] on img at bounding box center [508, 356] width 22 height 22
click at [538, 355] on li at bounding box center [538, 356] width 22 height 22
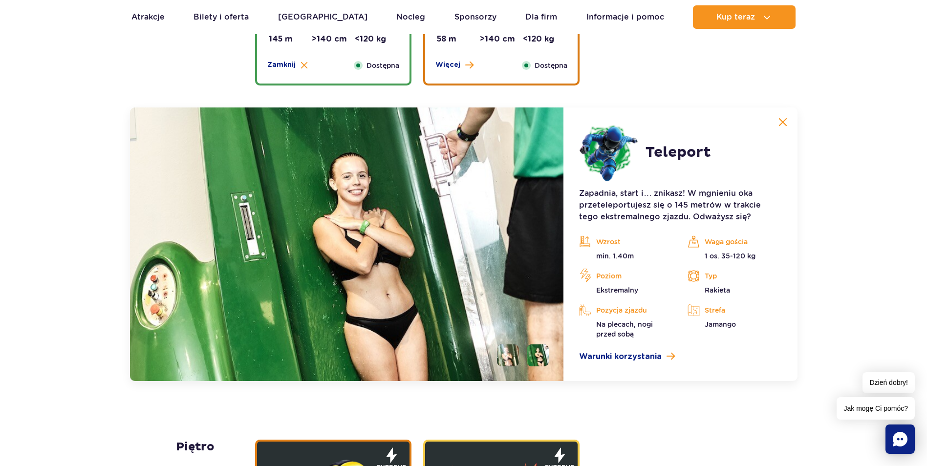
click at [500, 356] on li at bounding box center [508, 356] width 22 height 22
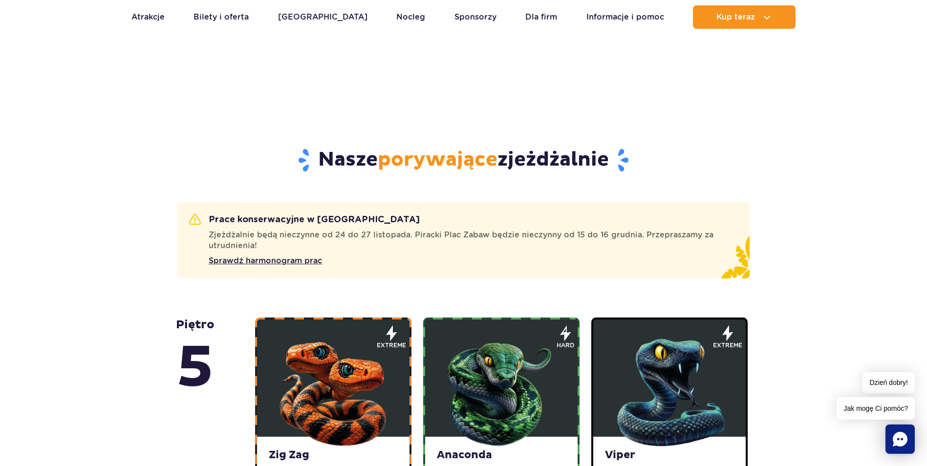
scroll to position [0, 0]
